Goal: Task Accomplishment & Management: Manage account settings

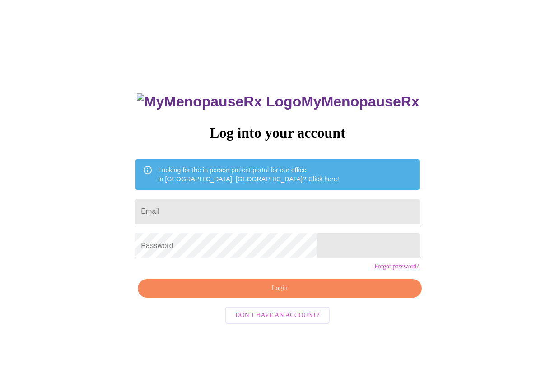
click at [221, 209] on input "Email" at bounding box center [276, 211] width 283 height 25
type input "[EMAIL_ADDRESS][DOMAIN_NAME]"
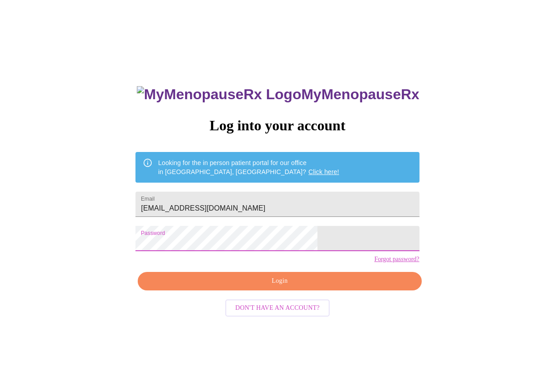
scroll to position [9, 0]
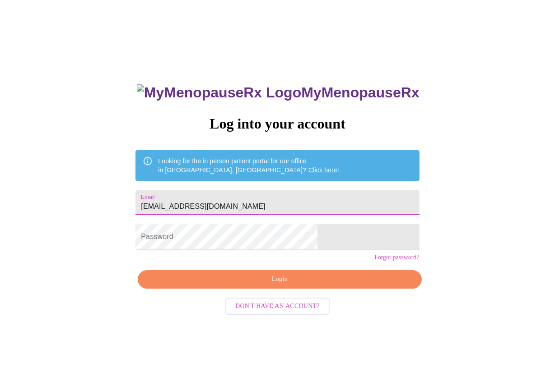
click at [269, 196] on input "[EMAIL_ADDRESS][DOMAIN_NAME]" at bounding box center [276, 202] width 283 height 25
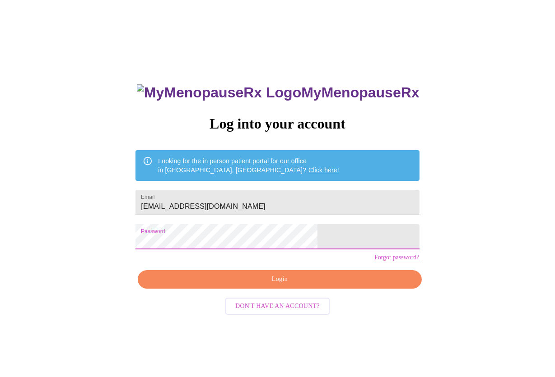
click at [301, 285] on span "Login" at bounding box center [279, 279] width 263 height 11
click at [134, 255] on div "MyMenopauseRx Log into your account Looking for the in person patient portal fo…" at bounding box center [277, 221] width 547 height 453
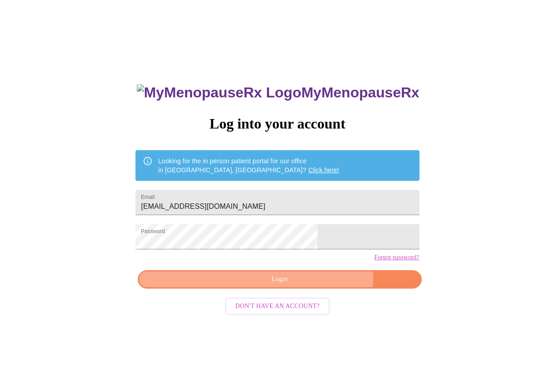
click at [306, 285] on span "Login" at bounding box center [279, 279] width 263 height 11
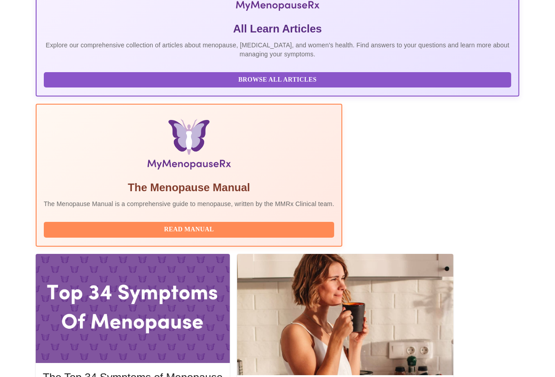
scroll to position [226, 0]
